Goal: Contribute content

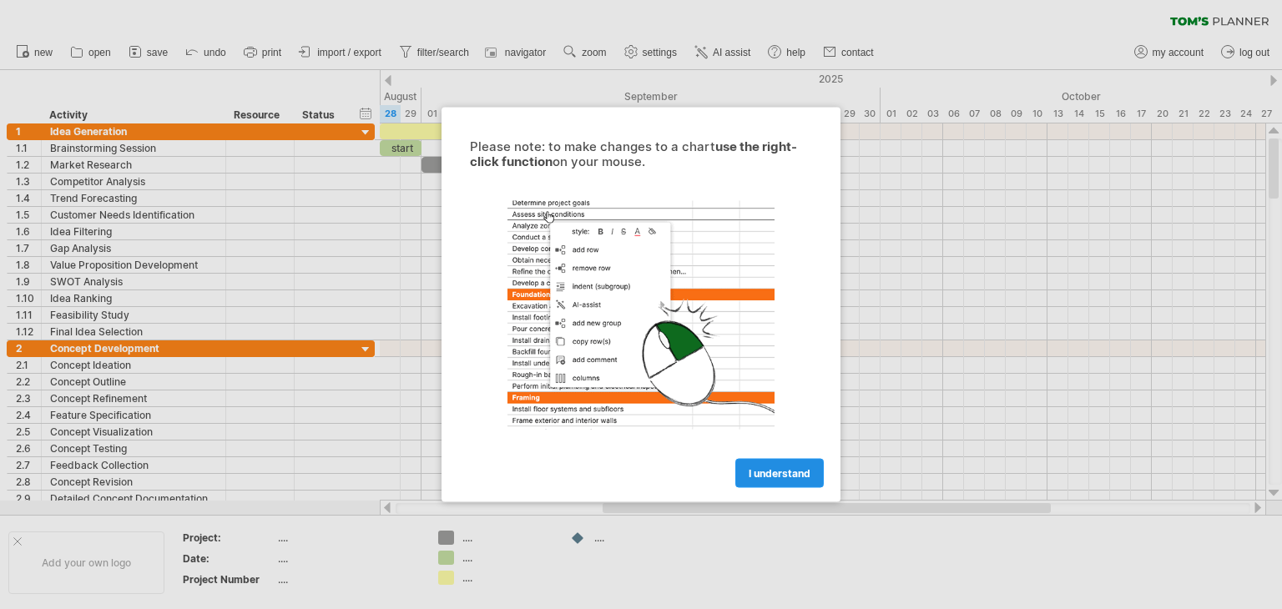
click at [770, 468] on span "I understand" at bounding box center [779, 473] width 62 height 13
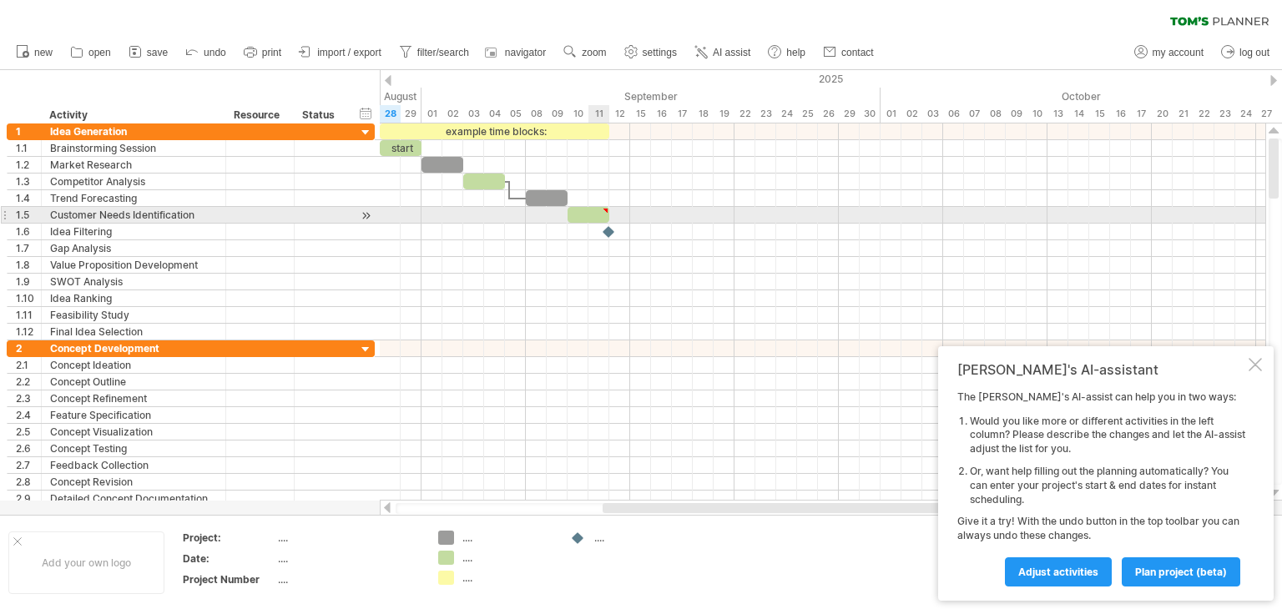
type textarea "**********"
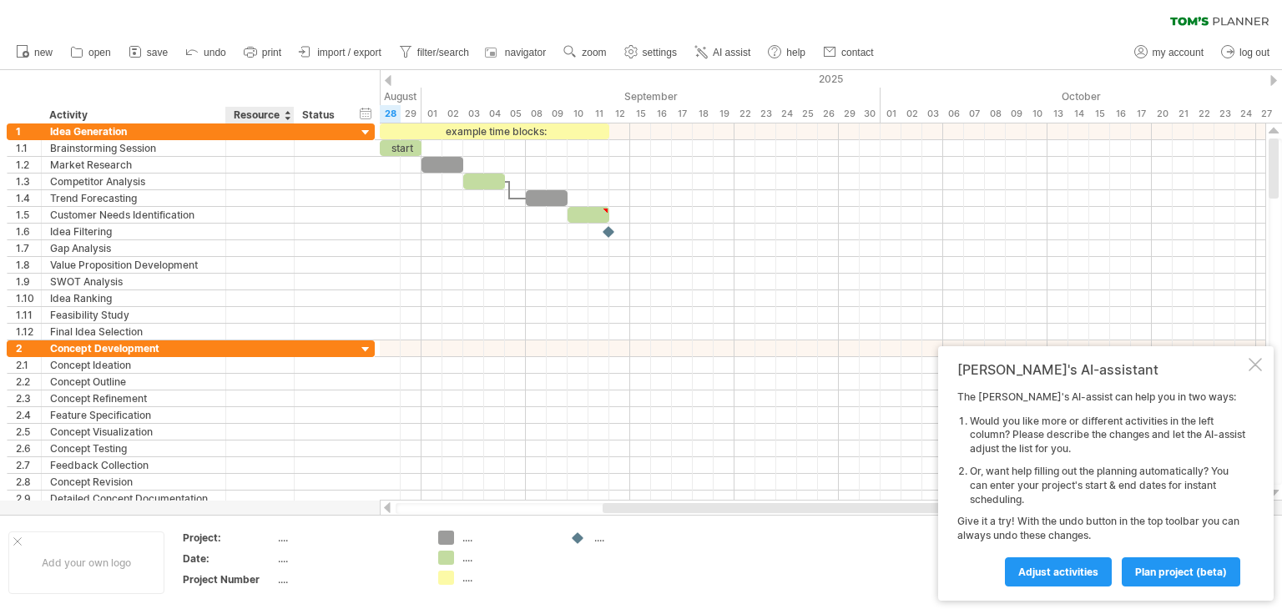
click at [264, 109] on div "Resource" at bounding box center [259, 115] width 51 height 17
click at [290, 118] on div at bounding box center [293, 115] width 6 height 17
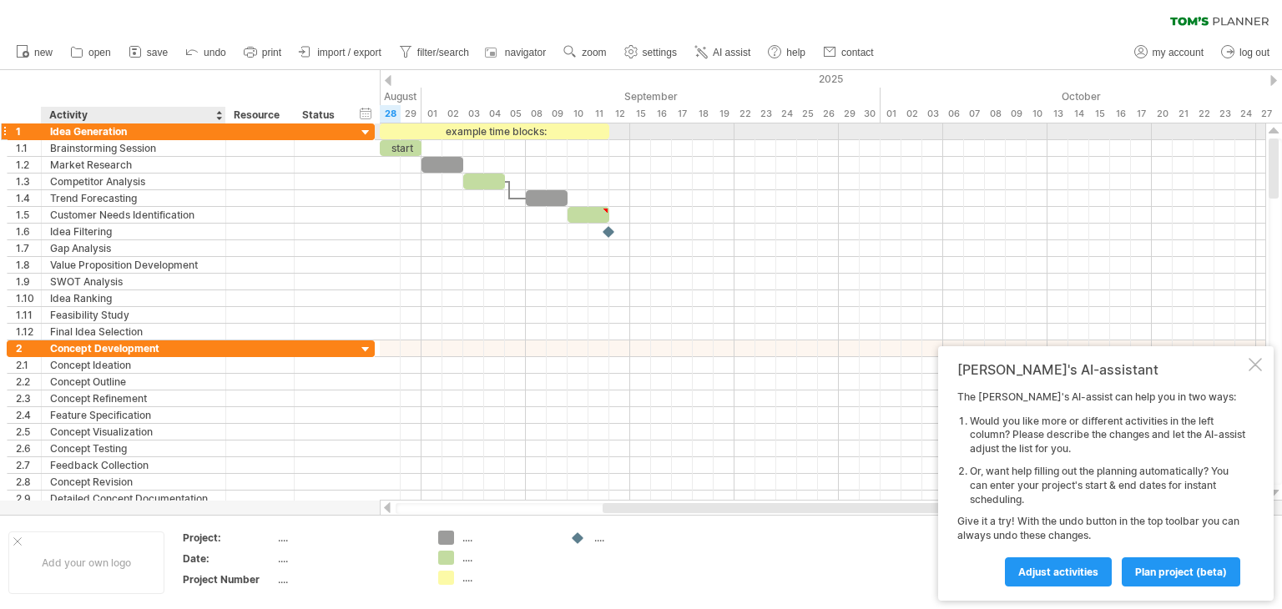
click at [189, 125] on div "Idea Generation" at bounding box center [133, 131] width 167 height 16
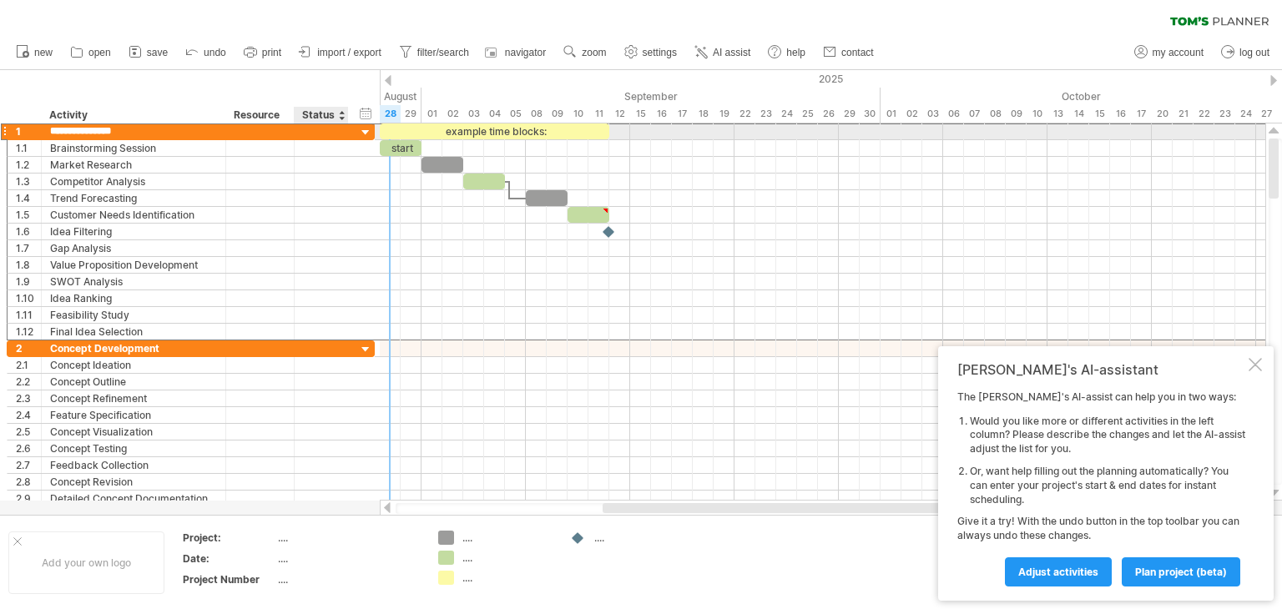
click at [366, 130] on div at bounding box center [366, 133] width 16 height 16
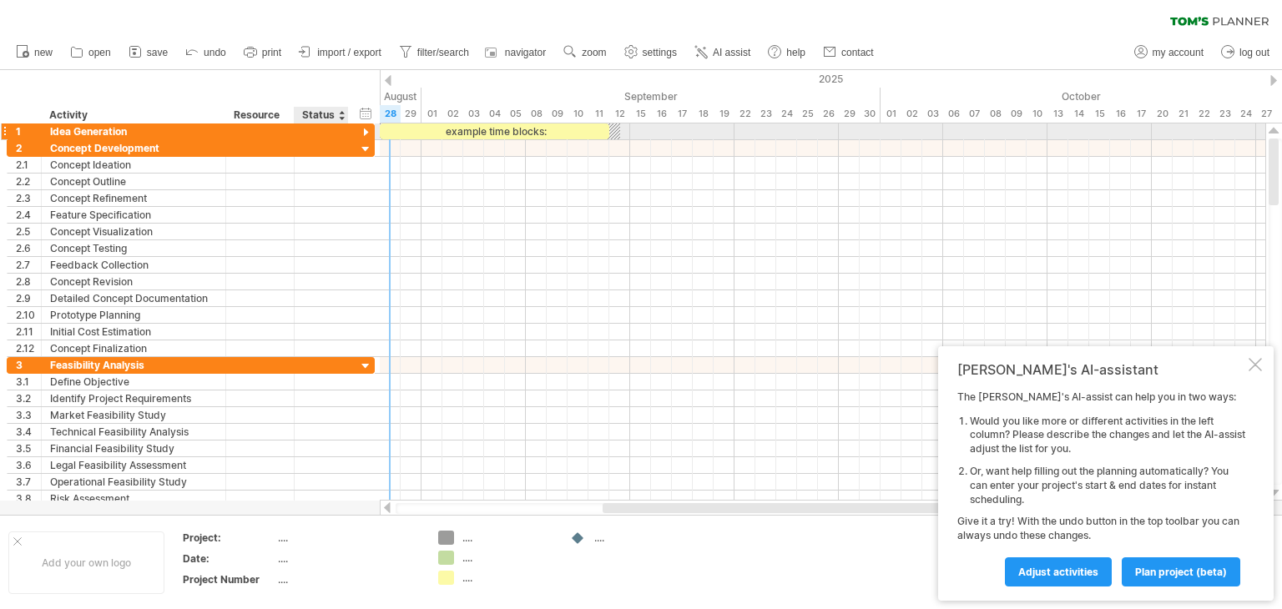
click at [366, 130] on div at bounding box center [366, 133] width 16 height 16
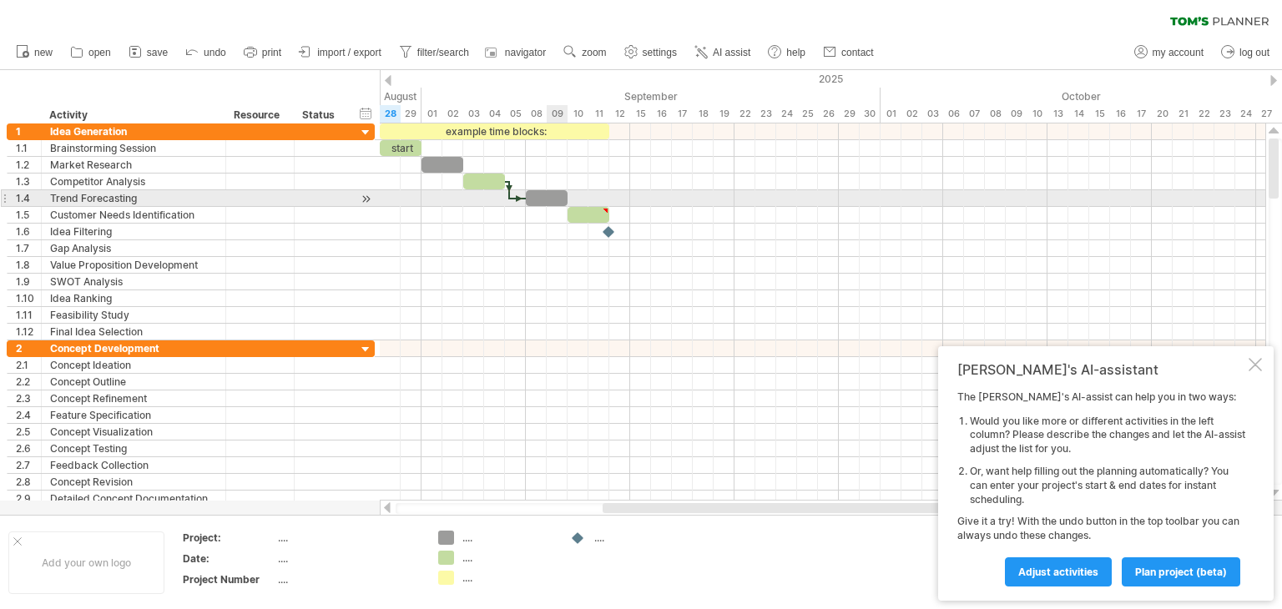
click at [551, 198] on div at bounding box center [547, 198] width 42 height 16
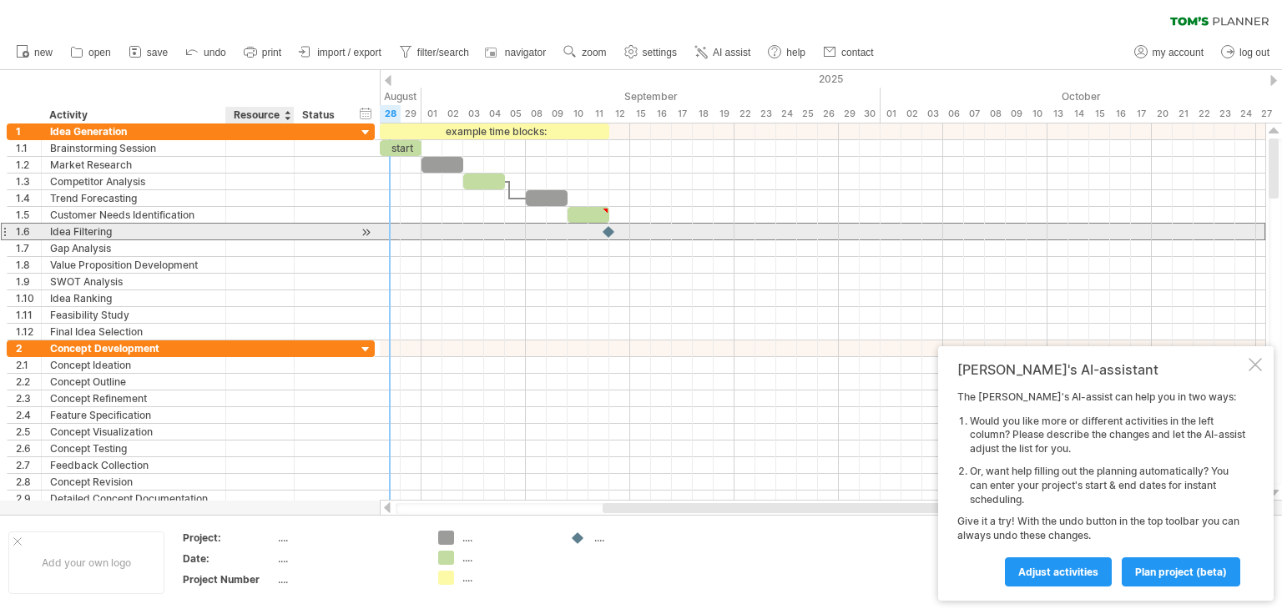
click at [298, 229] on div at bounding box center [322, 232] width 54 height 16
